Goal: Transaction & Acquisition: Obtain resource

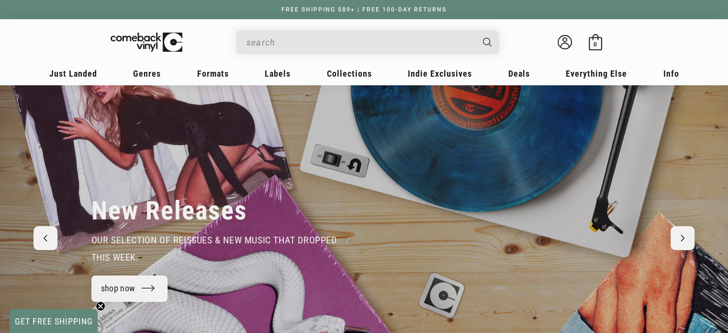
click at [336, 46] on input "When autocomplete results are available use up and down arrows to review and en…" at bounding box center [360, 43] width 227 height 20
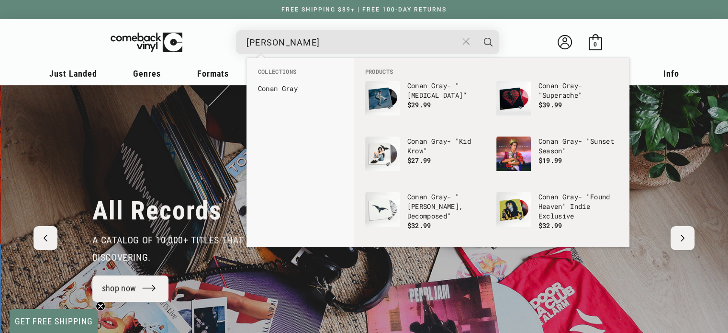
scroll to position [0, 1456]
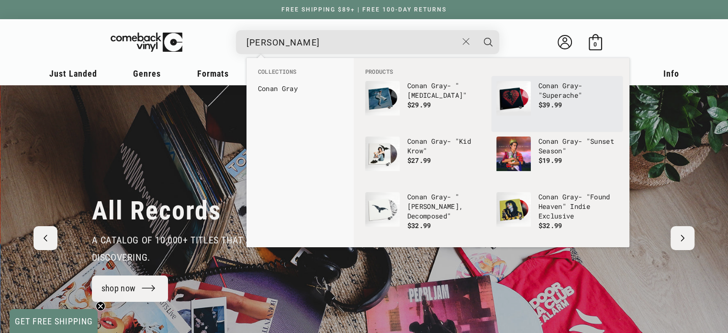
type input "conan gray"
click at [567, 92] on p "Conan Gray - "Superache"" at bounding box center [578, 90] width 79 height 19
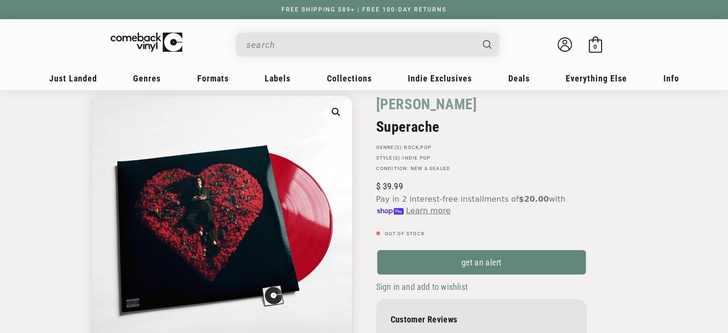
scroll to position [44, 0]
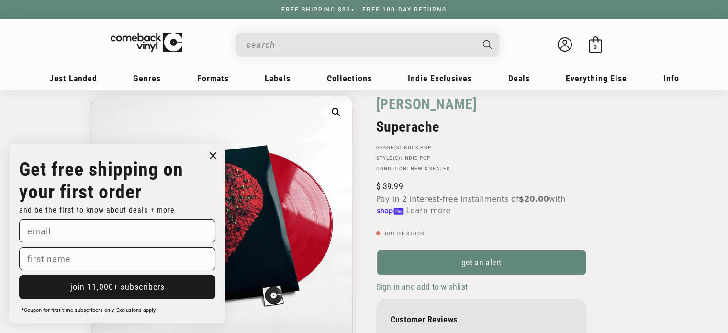
click at [214, 157] on circle "Close dialog" at bounding box center [213, 156] width 14 height 14
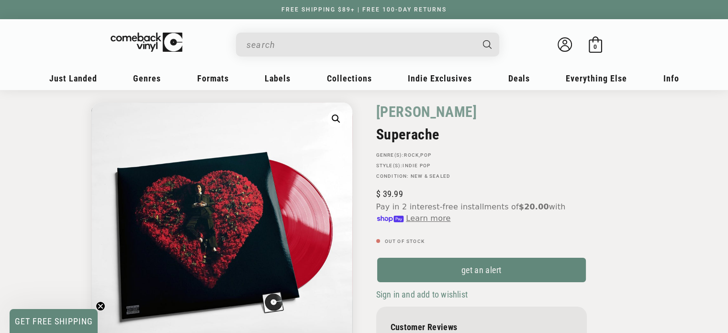
scroll to position [36, 0]
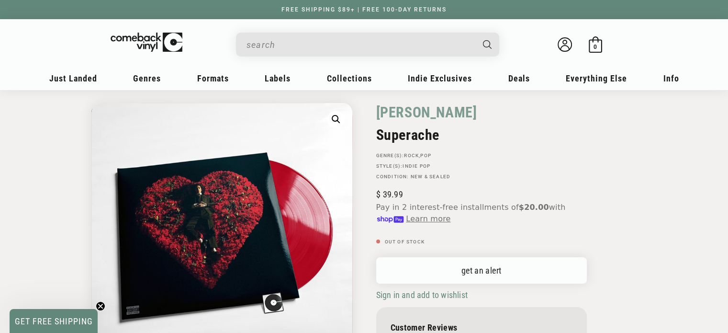
click at [477, 272] on link "get an alert" at bounding box center [481, 270] width 211 height 26
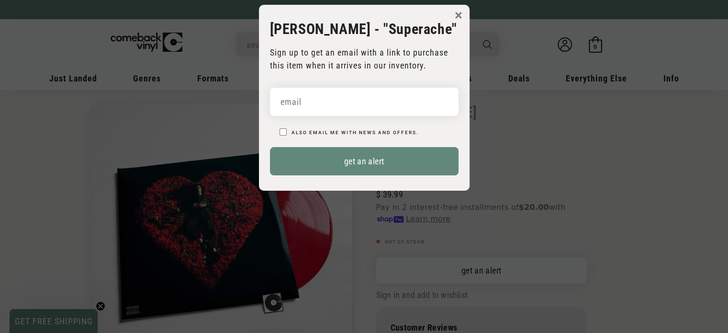
scroll to position [0, 0]
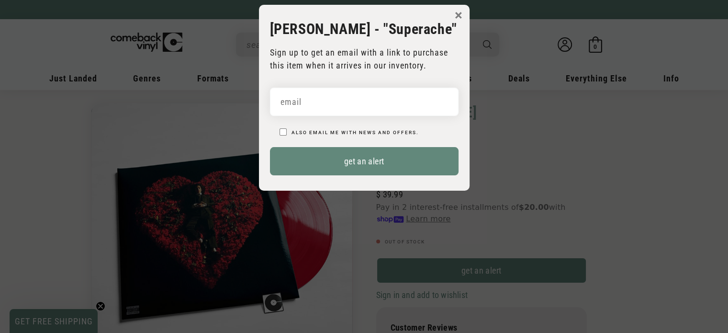
click at [387, 98] on input "email" at bounding box center [364, 102] width 189 height 28
type input "jennifer@edfsports.com"
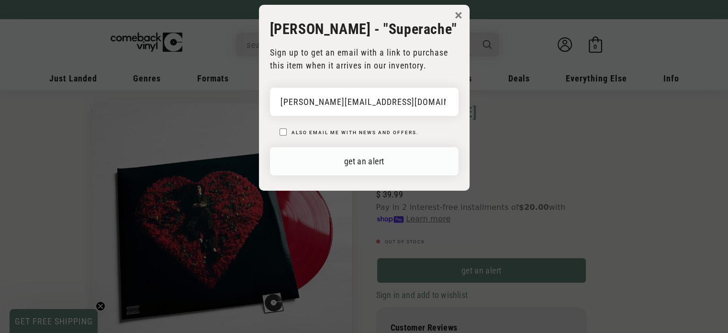
click at [367, 166] on button "get an alert" at bounding box center [364, 161] width 189 height 28
